Goal: Transaction & Acquisition: Obtain resource

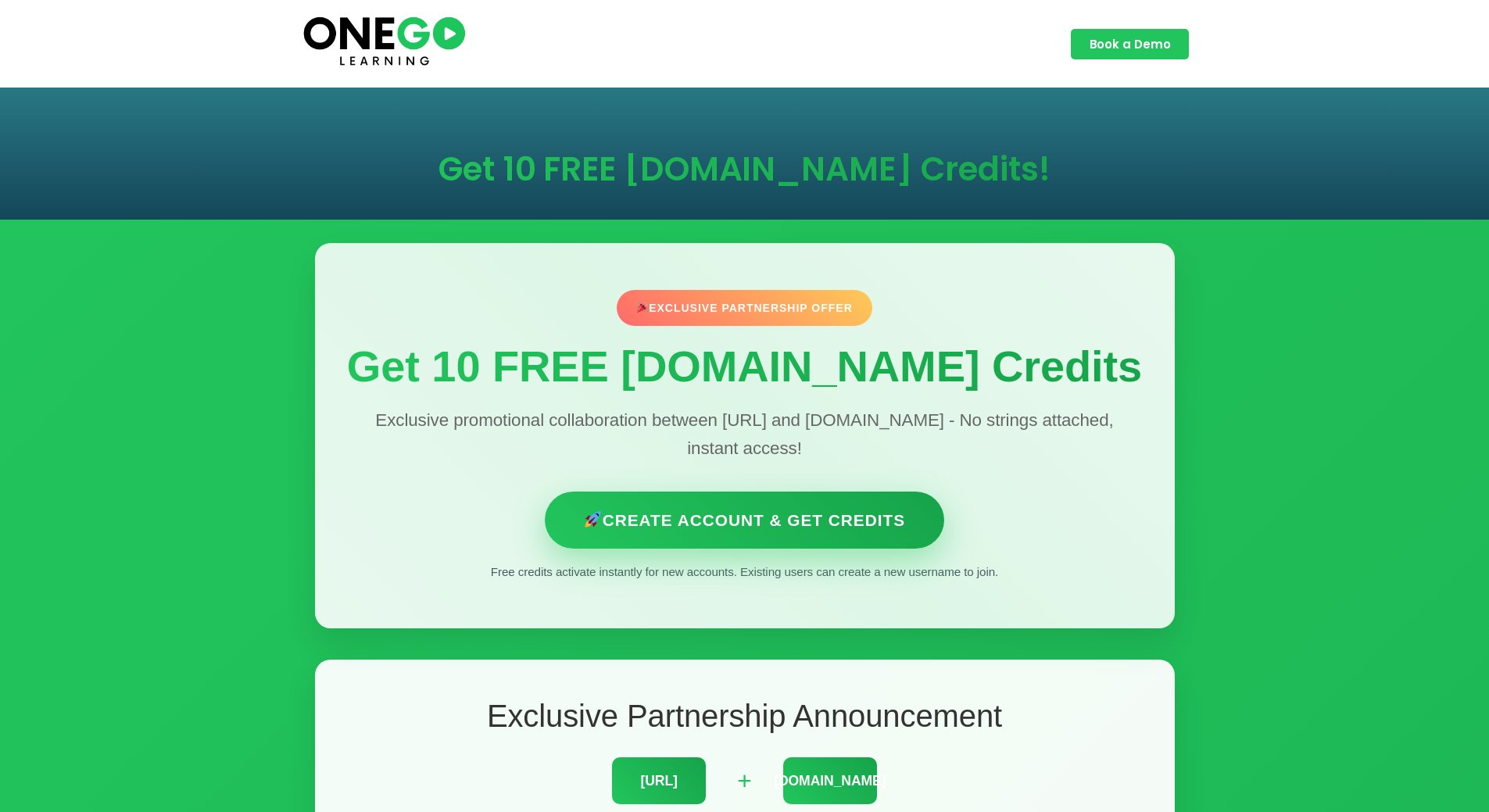
click at [822, 518] on link "Create Account & Get Credits" at bounding box center [744, 519] width 400 height 57
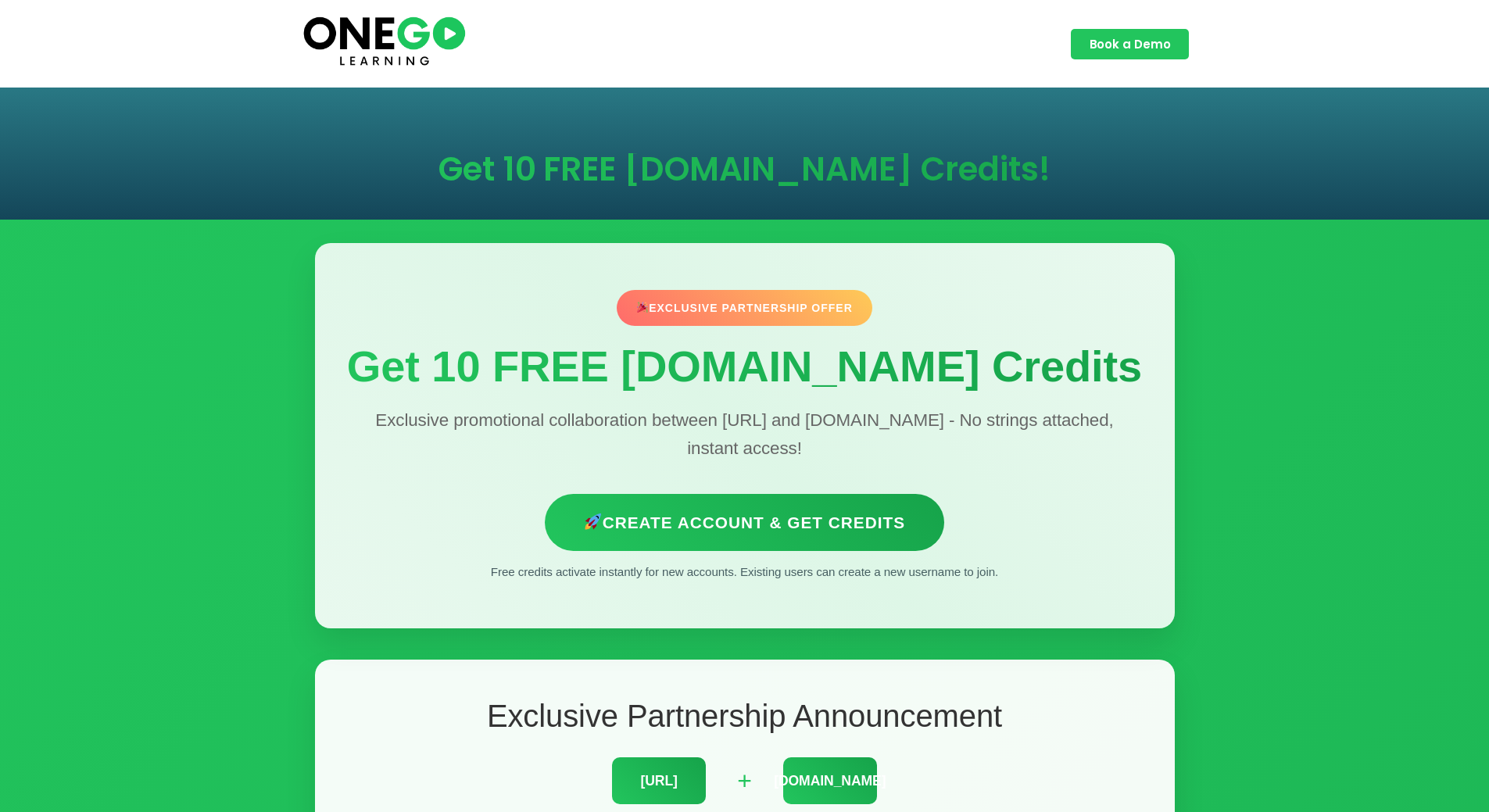
click at [769, 295] on div "Exclusive Partnership Offer" at bounding box center [744, 307] width 255 height 36
click at [708, 390] on h1 "Get 10 FREE [DOMAIN_NAME] Credits" at bounding box center [745, 366] width 798 height 49
click at [701, 423] on p "Exclusive promotional collaboration between [URL] and [DOMAIN_NAME] - No string…" at bounding box center [745, 434] width 798 height 57
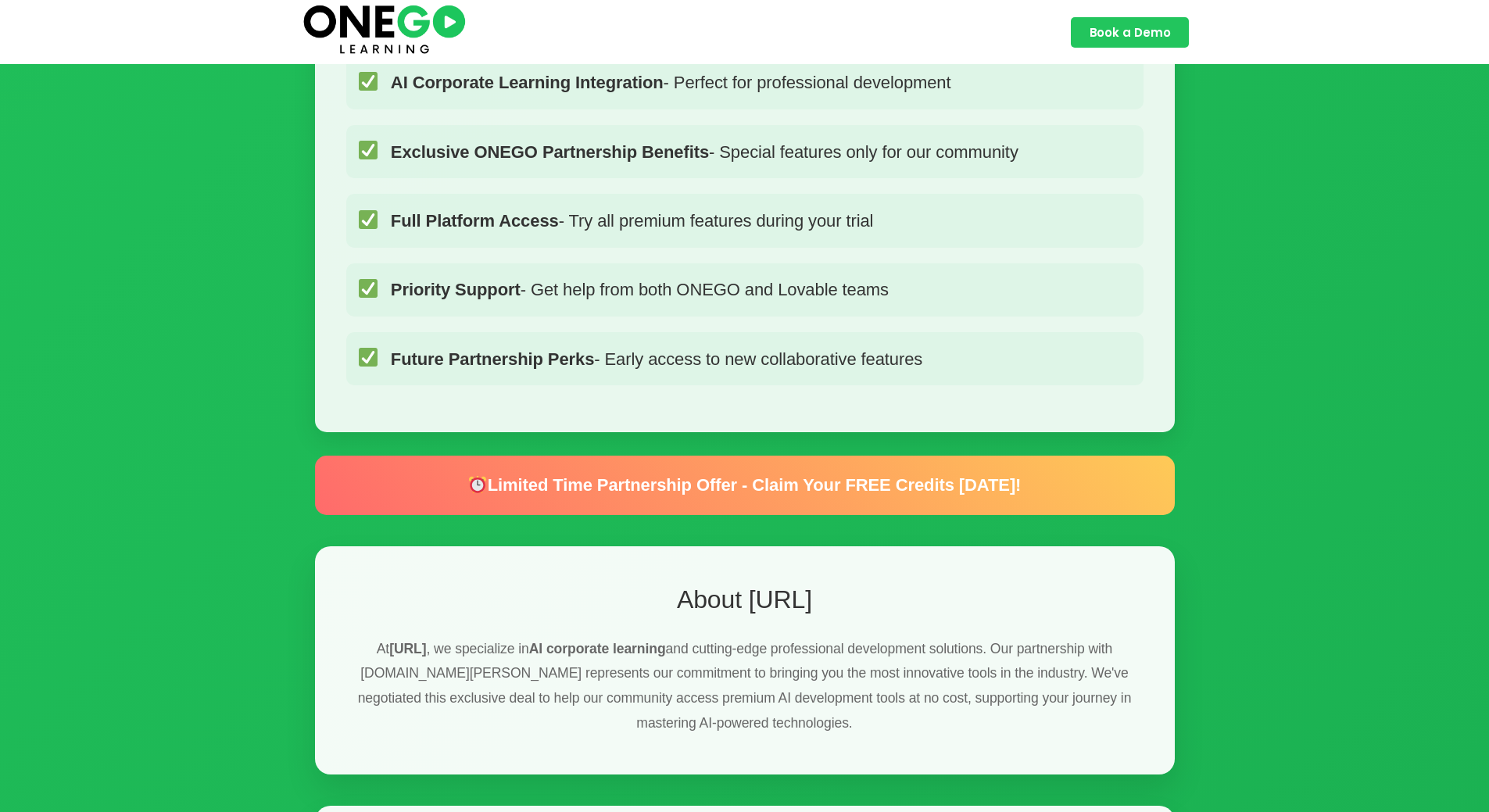
scroll to position [1329, 0]
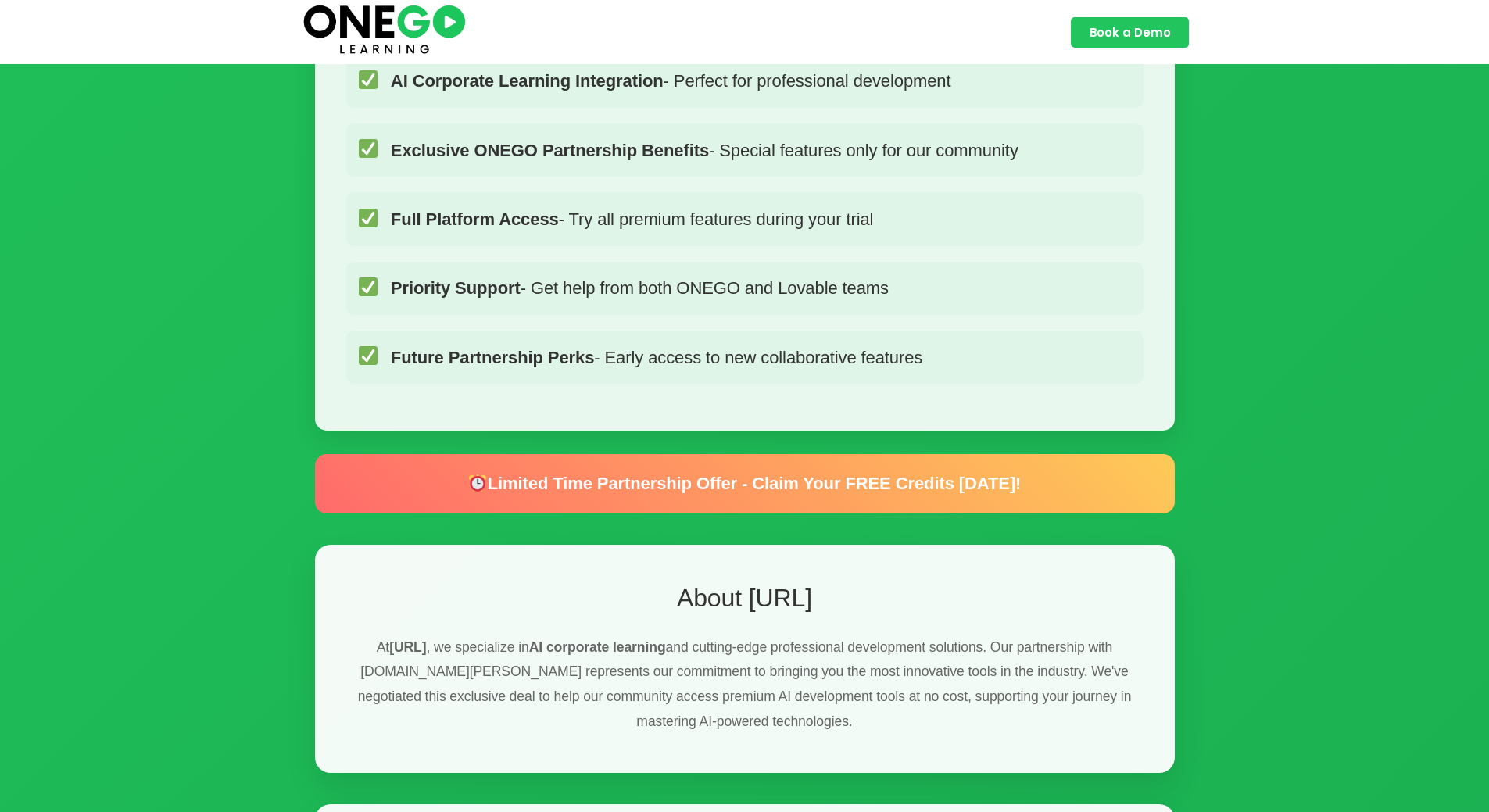
click at [800, 465] on div "Limited Time Partnership Offer - Claim Your FREE Credits [DATE]!" at bounding box center [744, 483] width 860 height 59
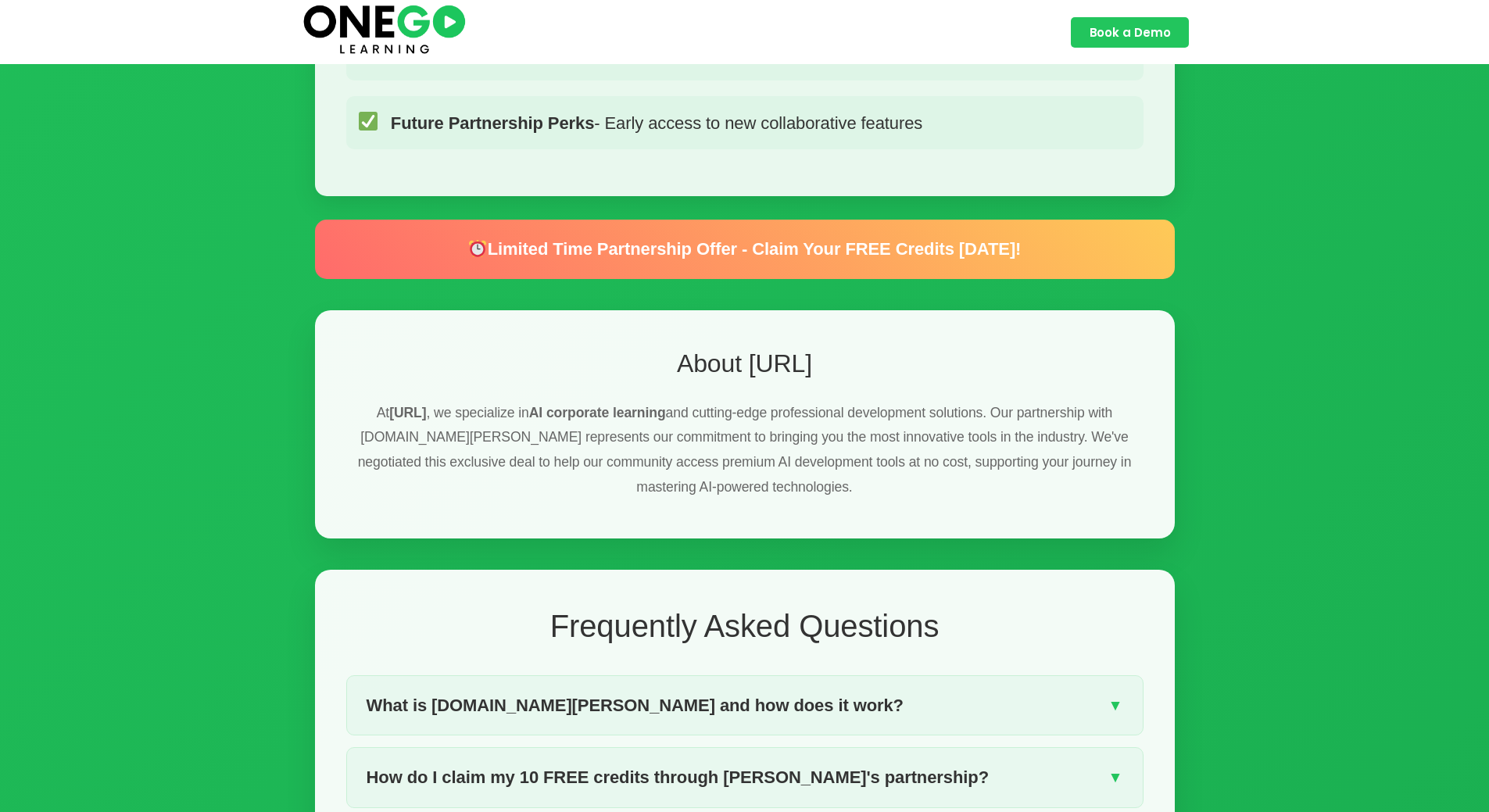
scroll to position [1797, 0]
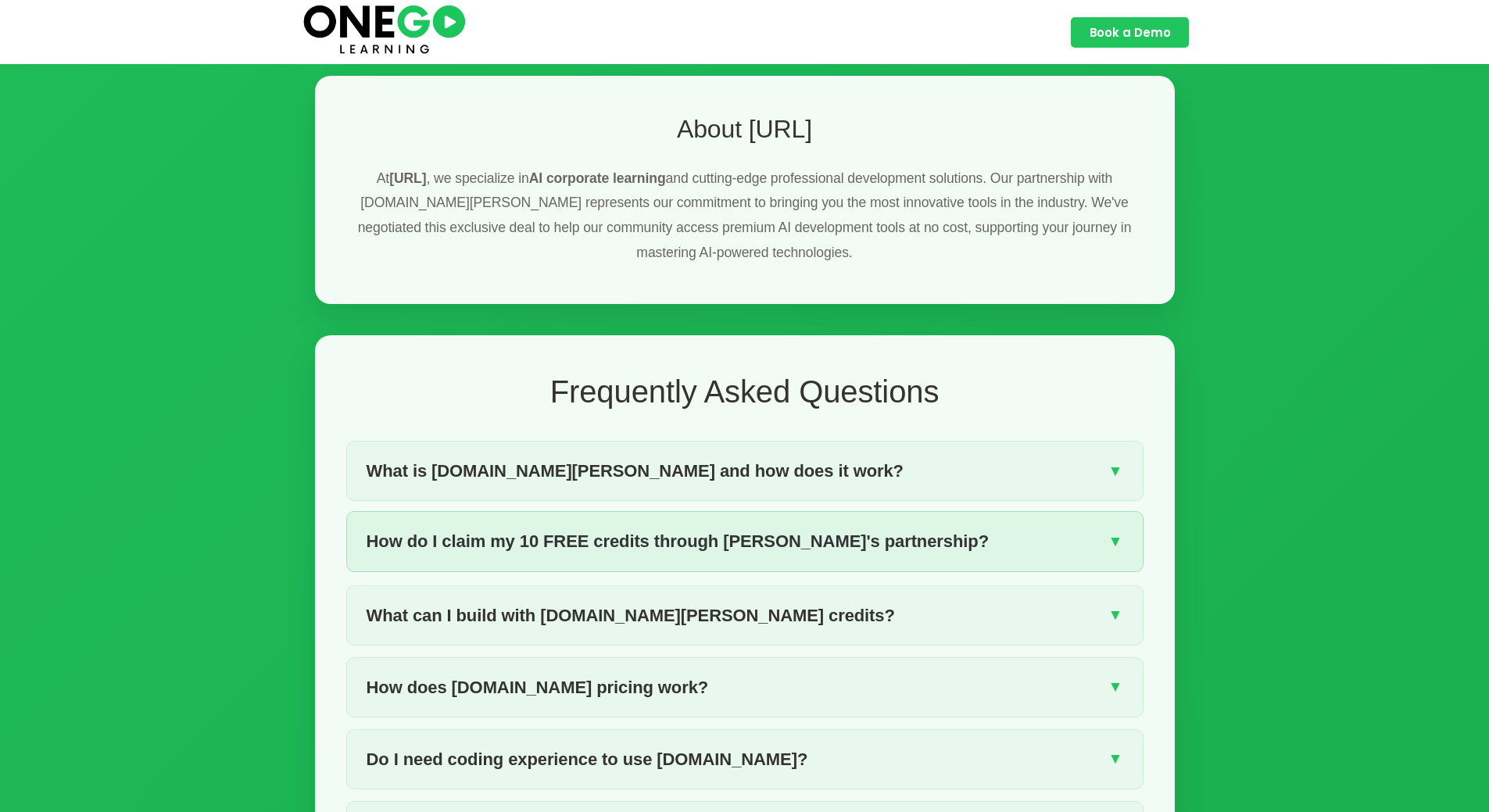
click at [890, 528] on span "How do I claim my 10 FREE credits through [PERSON_NAME]'s partnership?" at bounding box center [678, 541] width 622 height 27
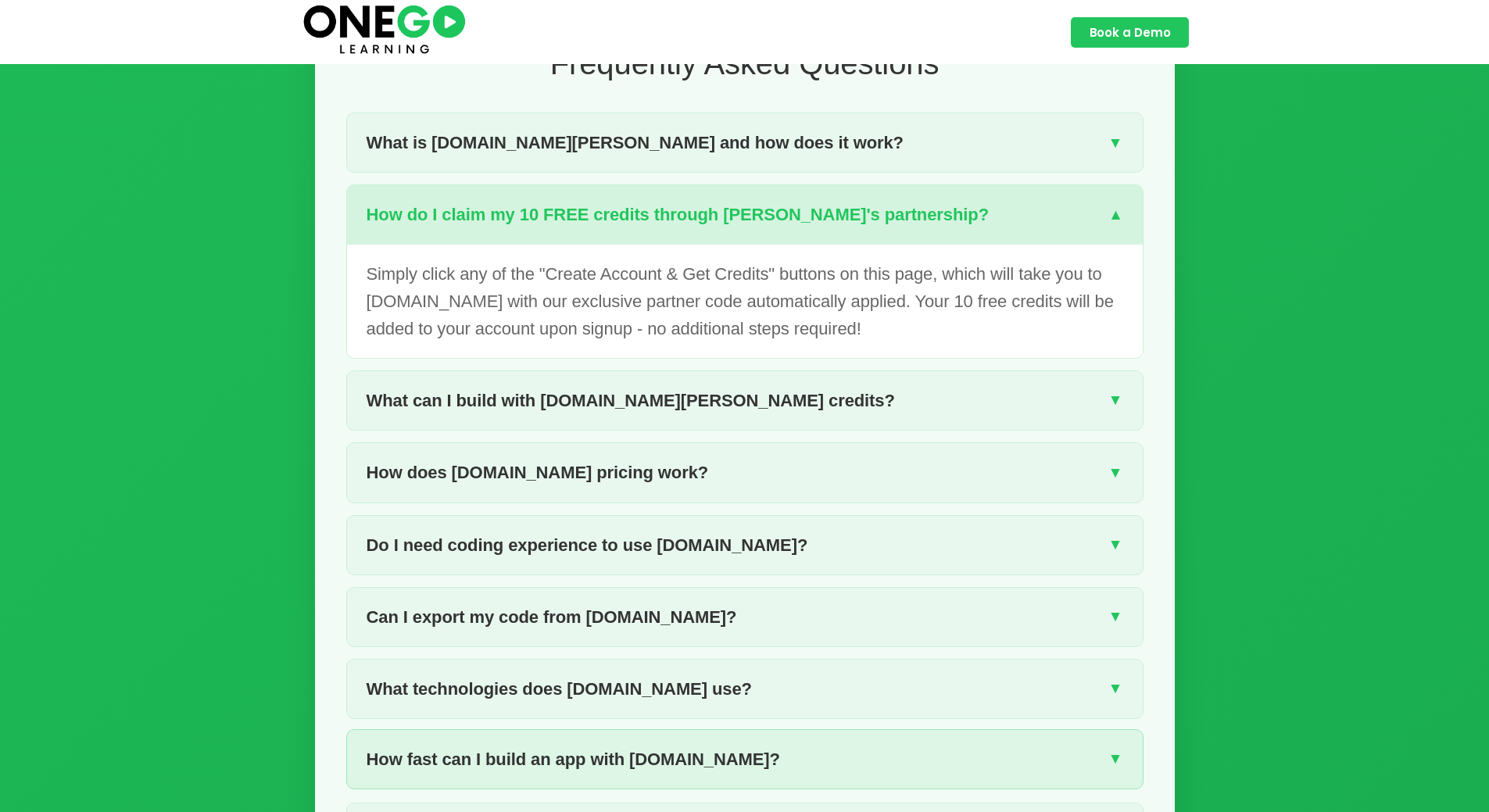
scroll to position [1875, 0]
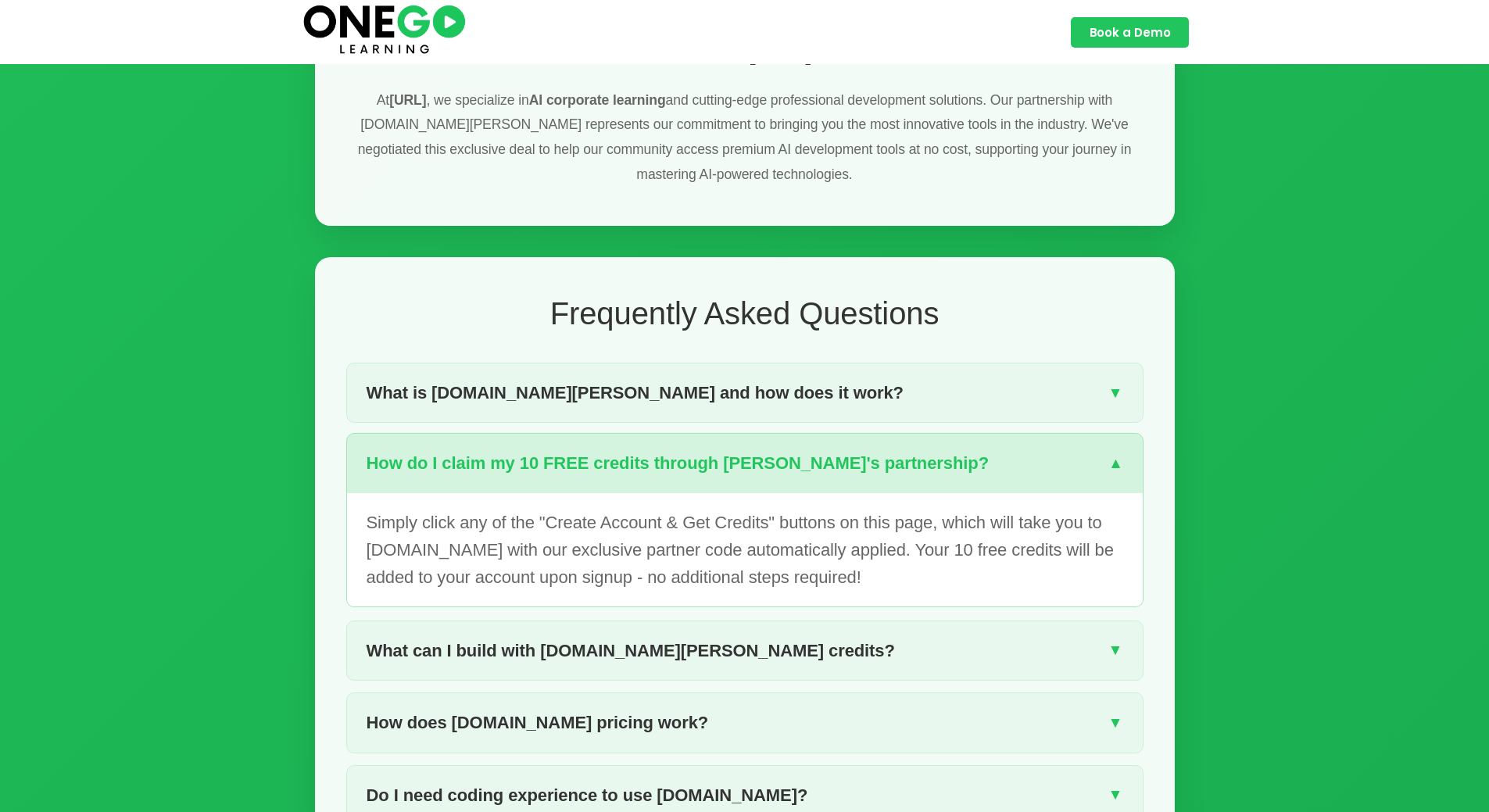
click at [940, 433] on div "How do I claim my 10 FREE credits through [PERSON_NAME]'s partnership? ▼" at bounding box center [744, 463] width 796 height 59
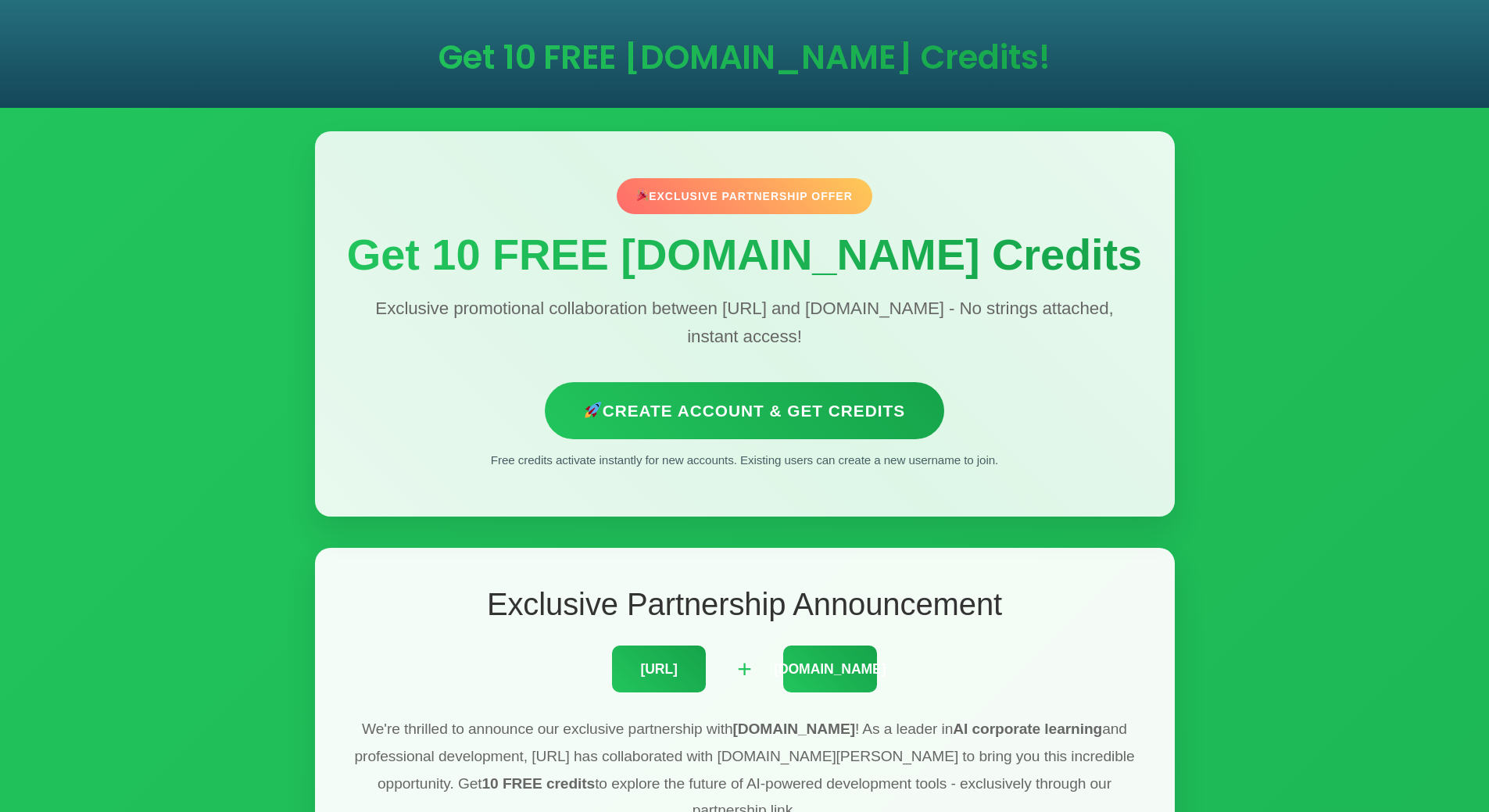
scroll to position [0, 0]
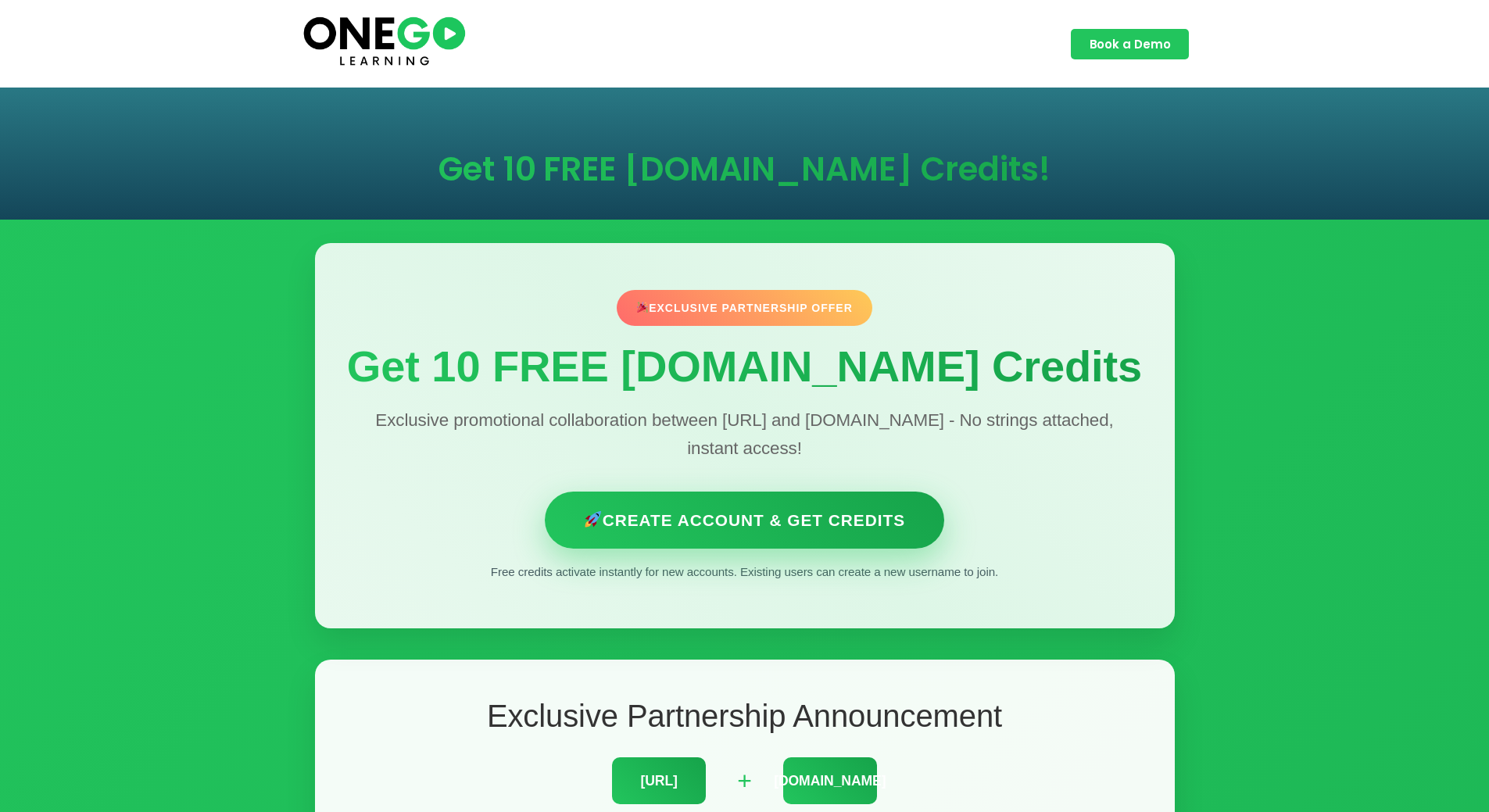
click at [861, 529] on link "Create Account & Get Credits" at bounding box center [744, 519] width 400 height 57
